Goal: Task Accomplishment & Management: Manage account settings

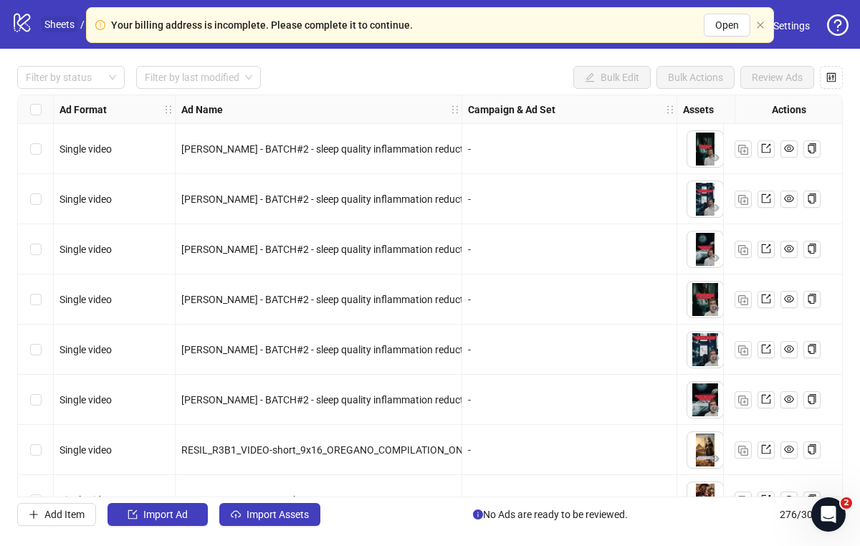
click at [42, 26] on link "Sheets" at bounding box center [60, 24] width 36 height 16
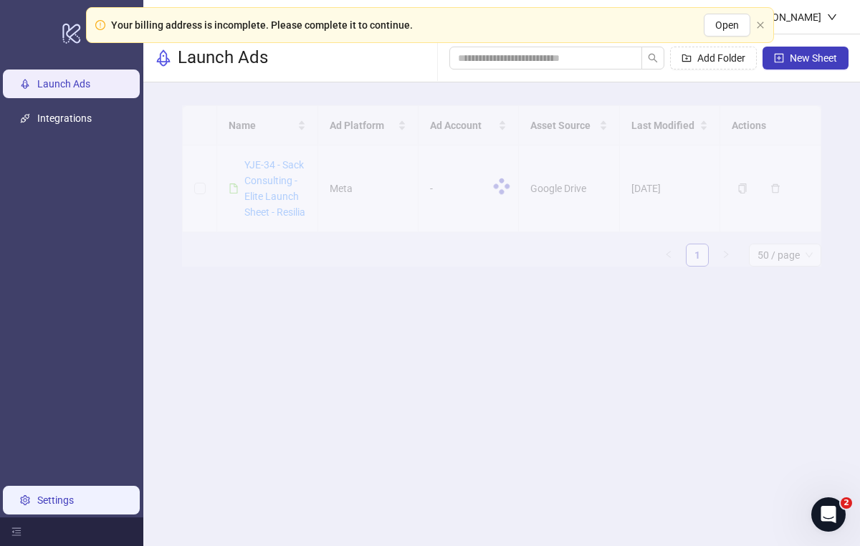
click at [71, 506] on link "Settings" at bounding box center [55, 500] width 37 height 11
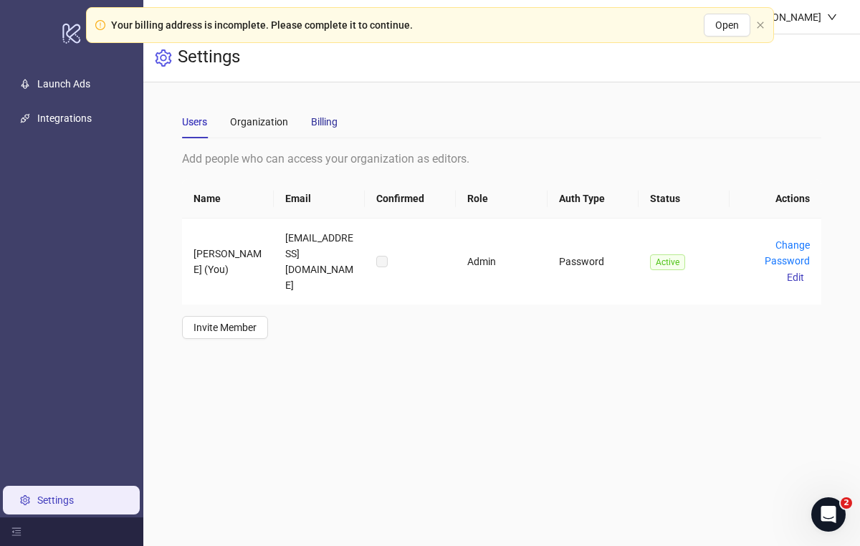
click at [335, 126] on div "Billing" at bounding box center [324, 122] width 27 height 16
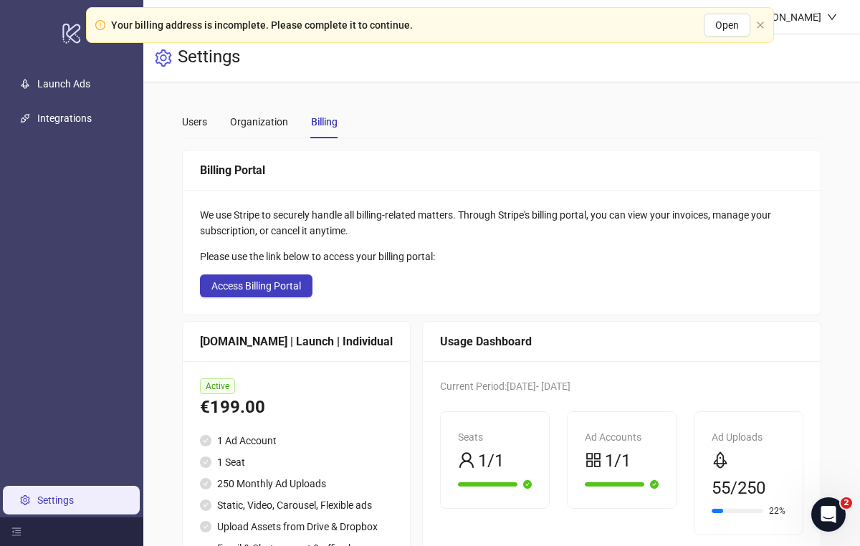
click at [215, 123] on div "Users Organization Billing" at bounding box center [260, 121] width 156 height 33
click at [206, 121] on div "Users" at bounding box center [194, 122] width 25 height 16
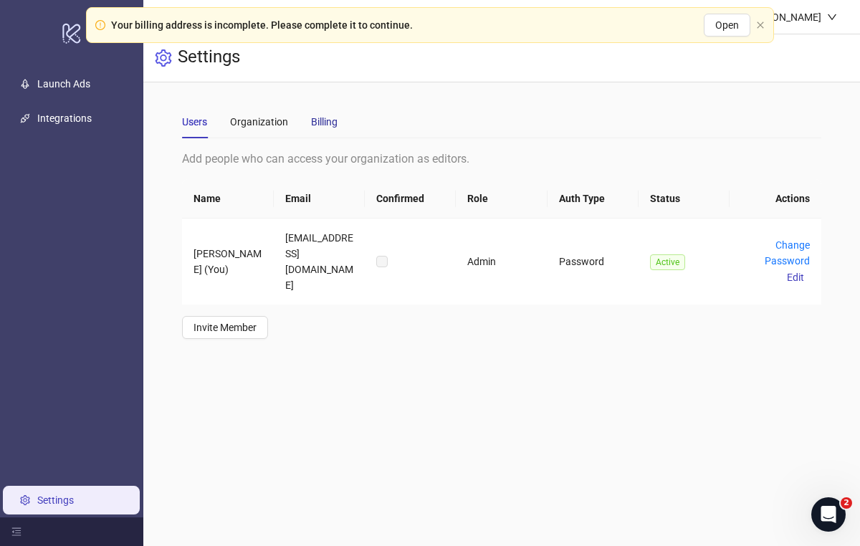
click at [328, 126] on div "Billing" at bounding box center [324, 122] width 27 height 16
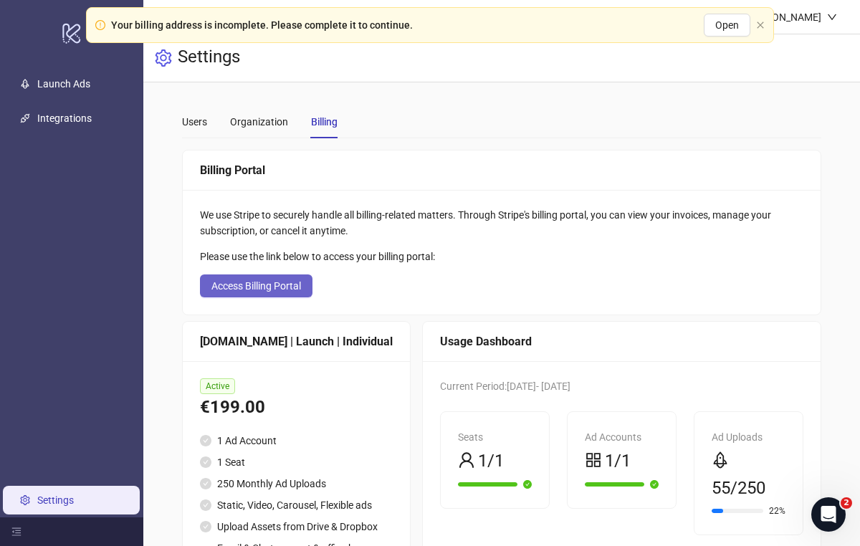
click at [291, 283] on span "Access Billing Portal" at bounding box center [257, 285] width 90 height 11
